Goal: Use online tool/utility: Use online tool/utility

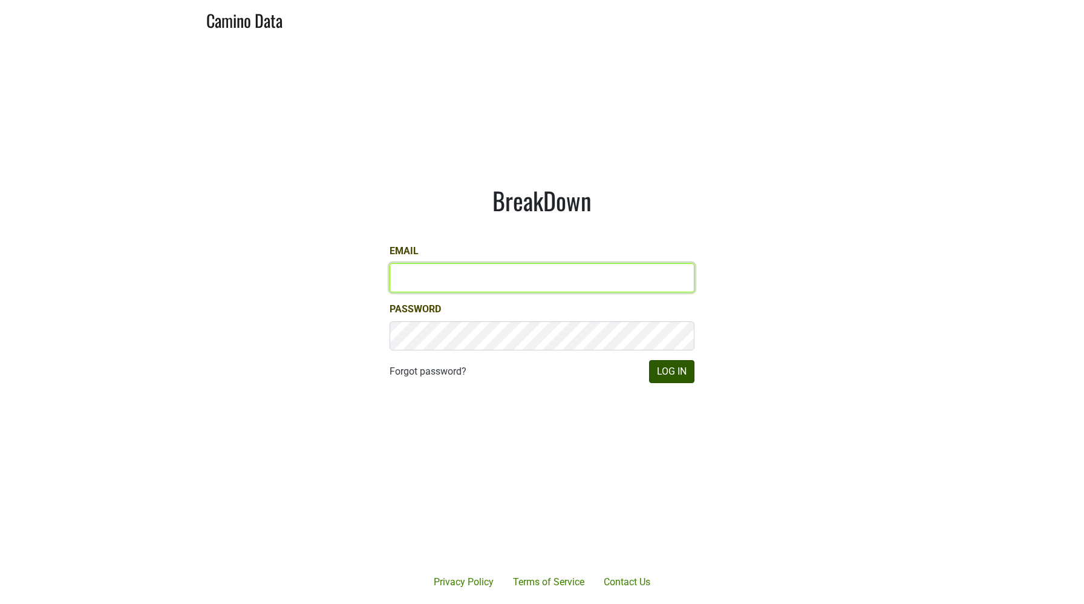
type input "sjh@desolasmezcal.com"
click at [668, 371] on button "Log In" at bounding box center [671, 371] width 45 height 23
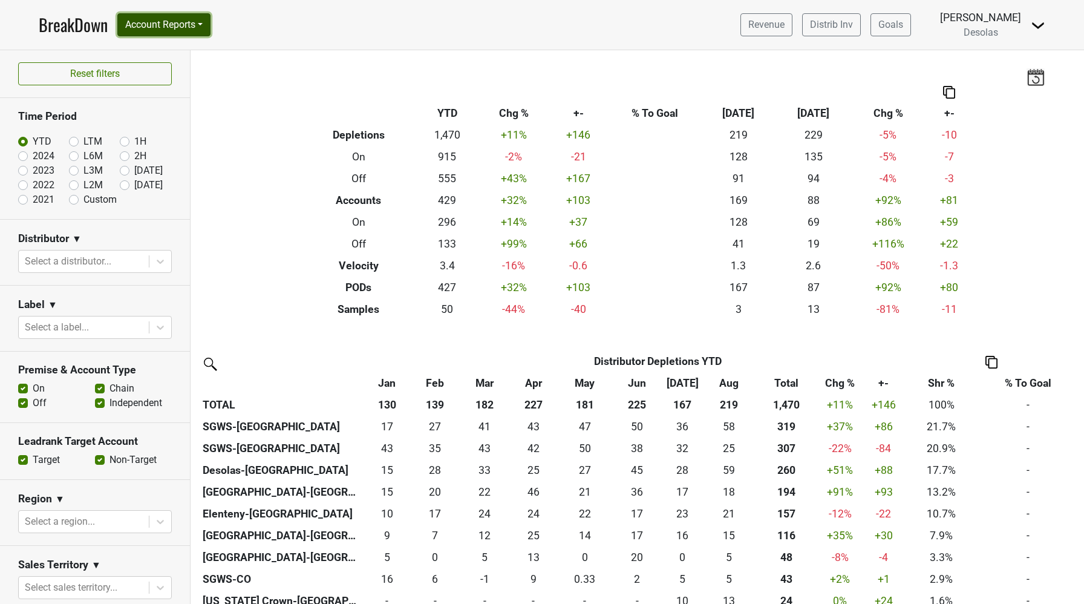
click at [165, 26] on button "Account Reports" at bounding box center [163, 24] width 93 height 23
click at [170, 50] on link "SuperRanker" at bounding box center [171, 52] width 107 height 19
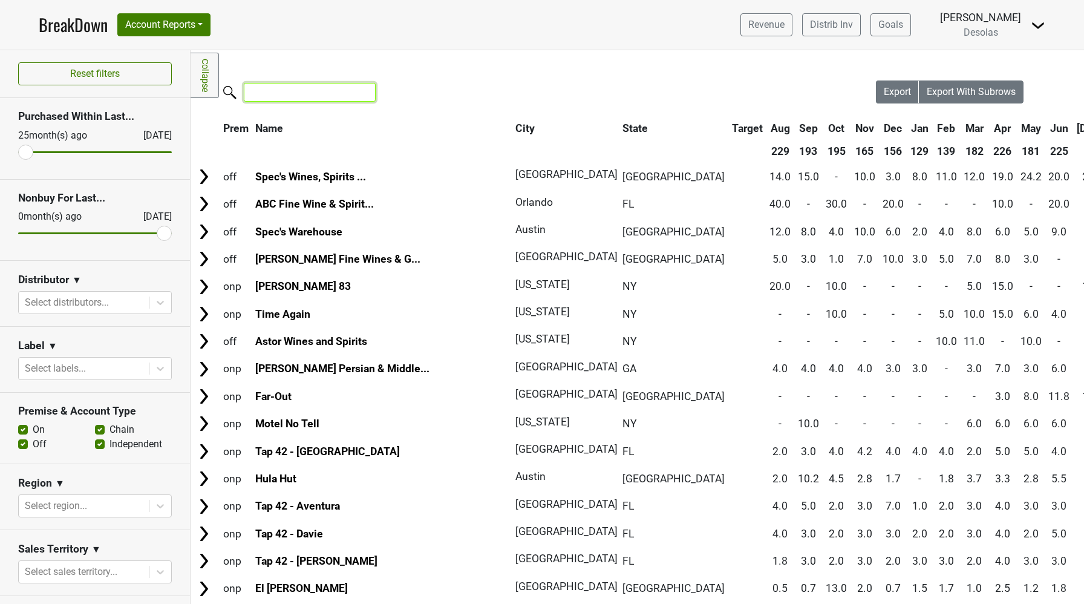
click at [287, 96] on input "search" at bounding box center [310, 92] width 132 height 19
type input "tap"
